Goal: Information Seeking & Learning: Learn about a topic

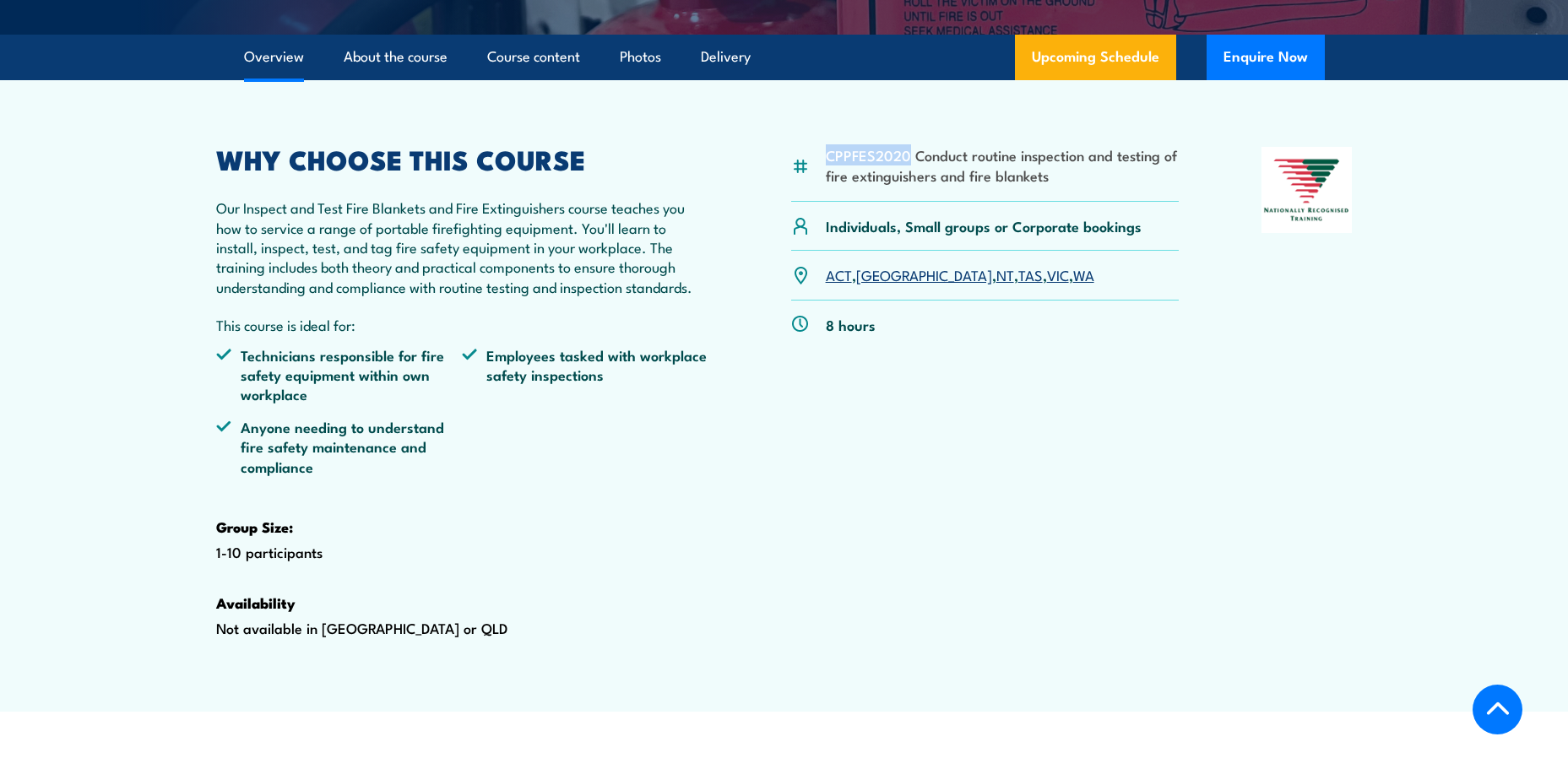
drag, startPoint x: 827, startPoint y: 195, endPoint x: 905, endPoint y: 191, distance: 78.1
click at [905, 185] on li "CPPFES2020 Conduct routine inspection and testing of fire extinguishers and fir…" at bounding box center [1003, 165] width 354 height 39
copy li "CPPFES2020"
click at [803, 562] on div "CPPFES2020 Conduct routine inspection and testing of fire extinguishers and fir…" at bounding box center [985, 419] width 388 height 544
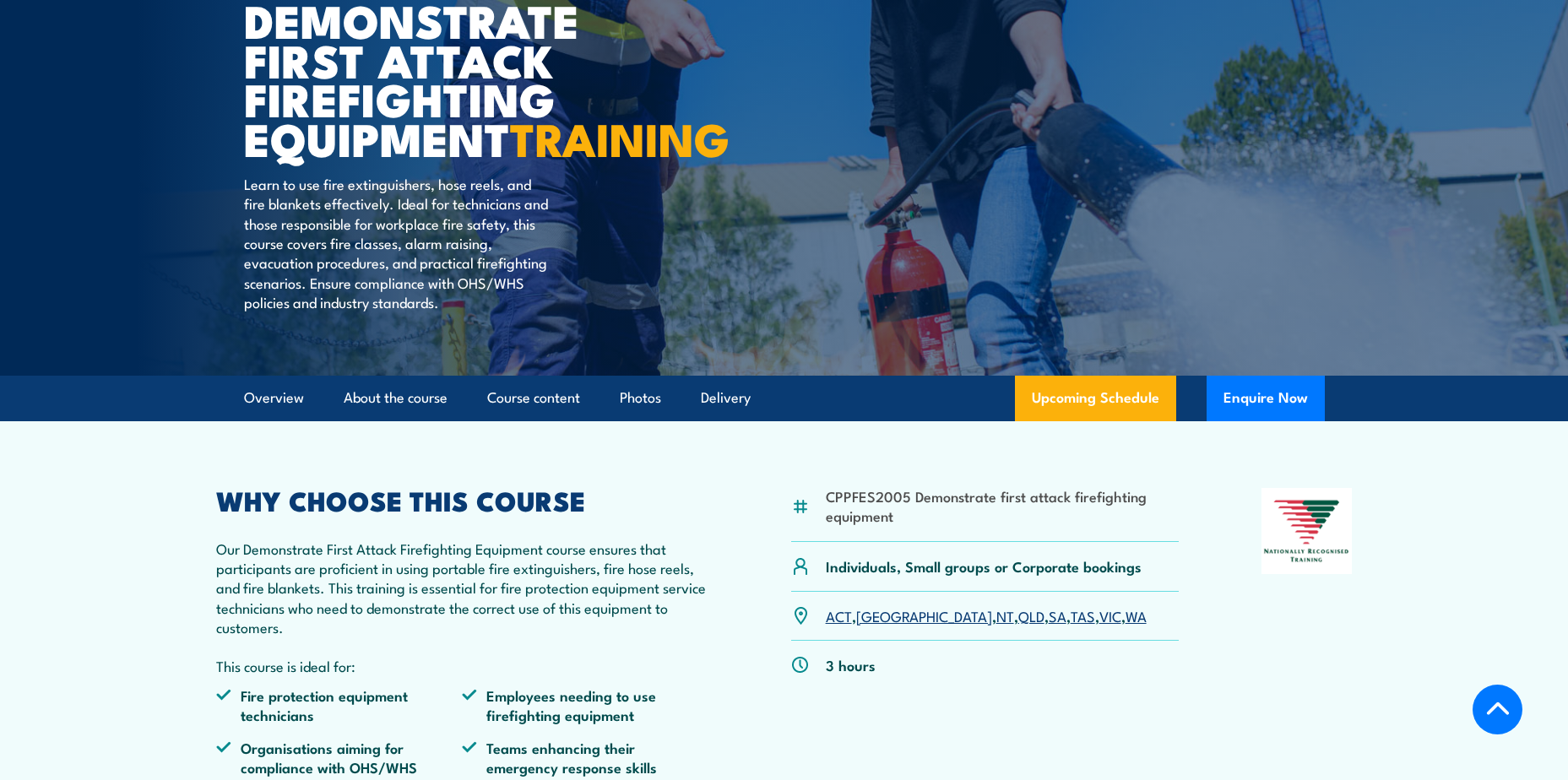
scroll to position [337, 0]
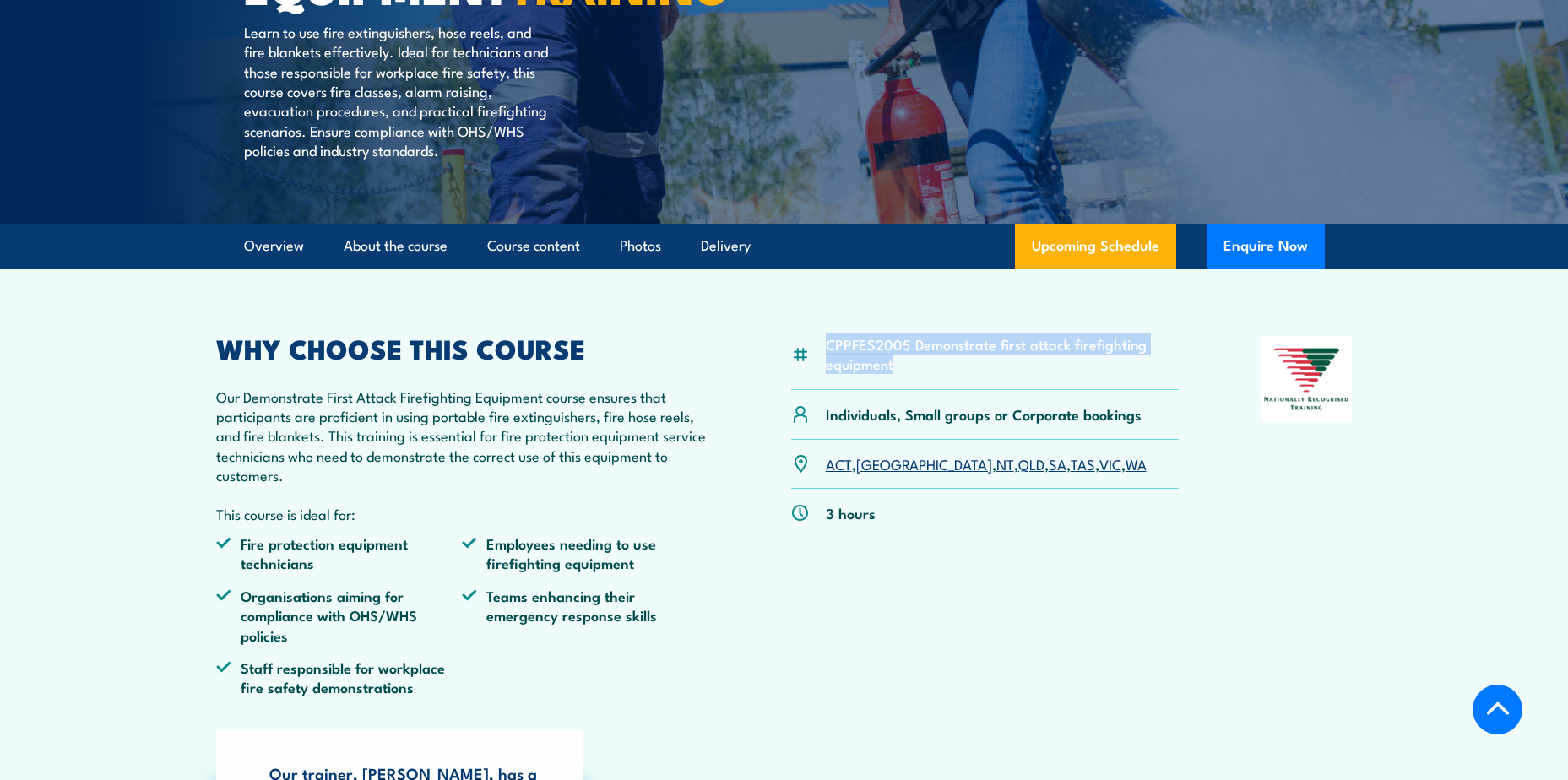
drag, startPoint x: 824, startPoint y: 379, endPoint x: 895, endPoint y: 401, distance: 74.3
click at [895, 391] on div "CPPFES2005 Demonstrate first attack firefighting equipment" at bounding box center [985, 363] width 388 height 55
drag, startPoint x: 895, startPoint y: 401, endPoint x: 864, endPoint y: 385, distance: 34.9
copy li "CPPFES2005 Demonstrate first attack firefighting equipment"
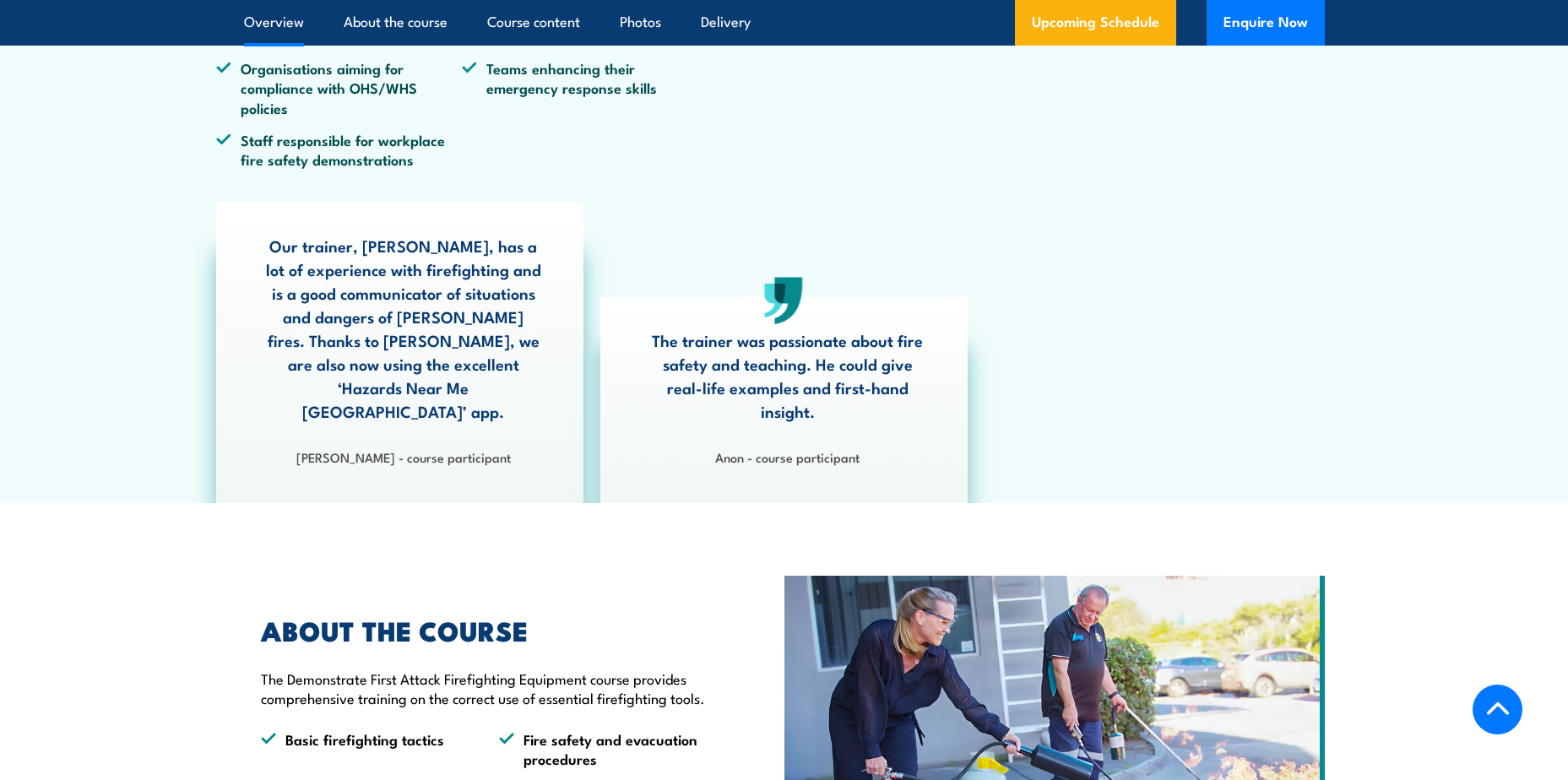
scroll to position [1266, 0]
